Goal: Information Seeking & Learning: Learn about a topic

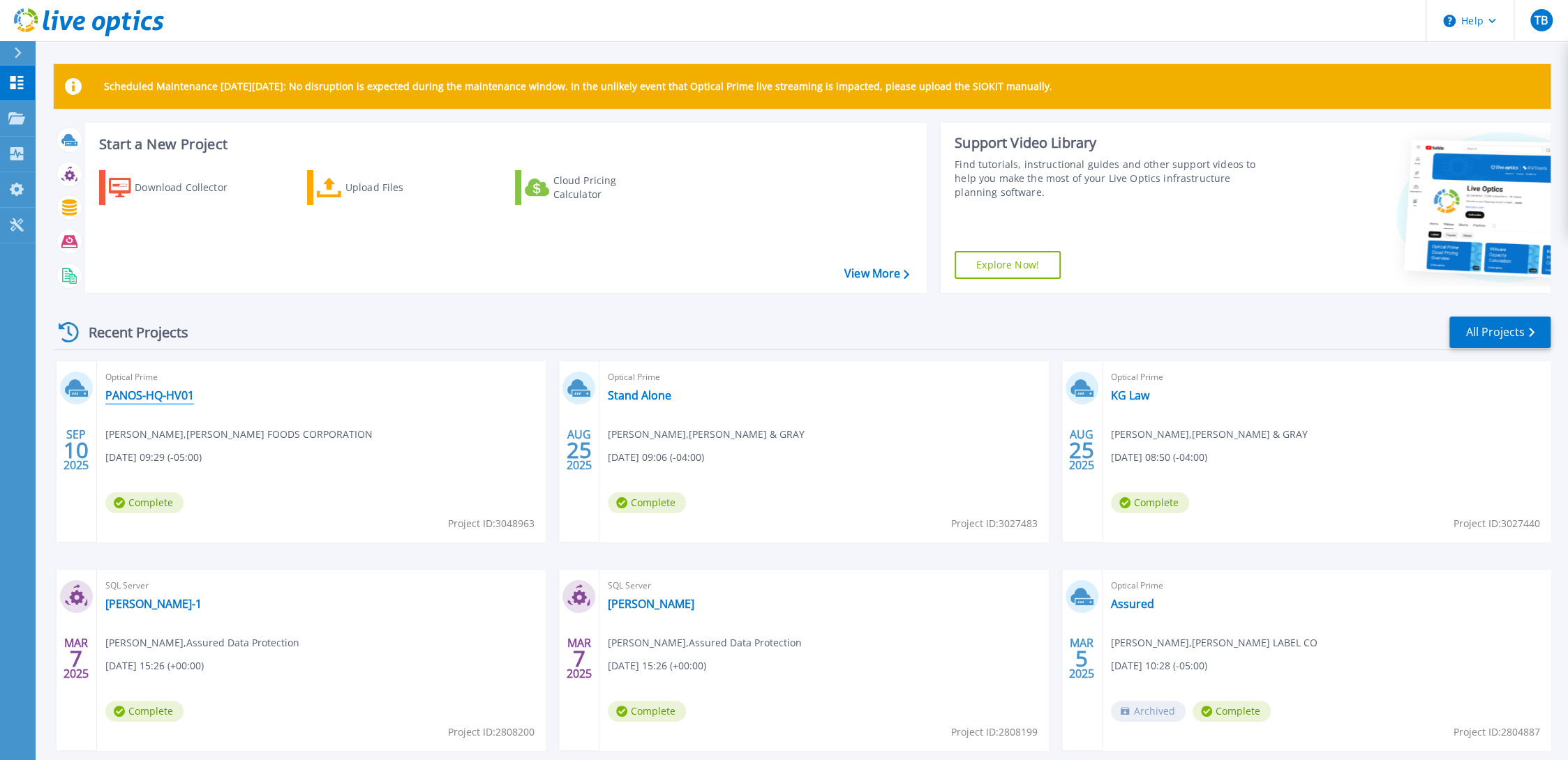
click at [144, 400] on link "PANOS-HQ-HV01" at bounding box center [149, 395] width 88 height 14
click at [1486, 15] on button "Help" at bounding box center [1470, 21] width 88 height 42
click at [1505, 70] on link "Explore Helpful Articles" at bounding box center [1505, 59] width 156 height 35
